Goal: Information Seeking & Learning: Understand process/instructions

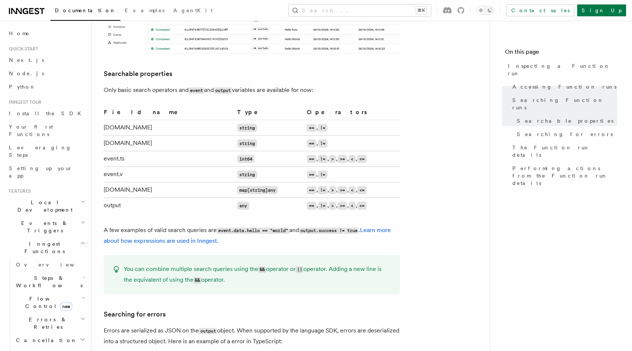
scroll to position [541, 0]
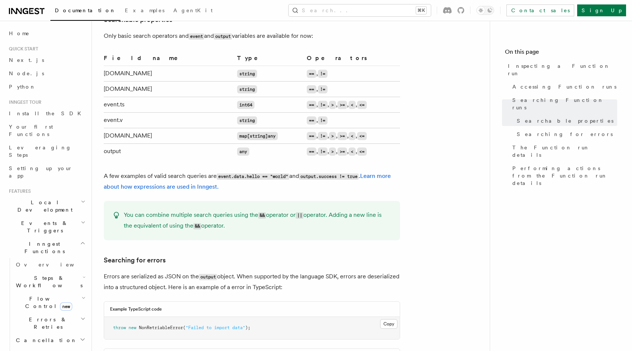
click at [268, 215] on p "You can combine multiple search queries using the && operator or || operator. A…" at bounding box center [257, 220] width 267 height 21
